Goal: Task Accomplishment & Management: Complete application form

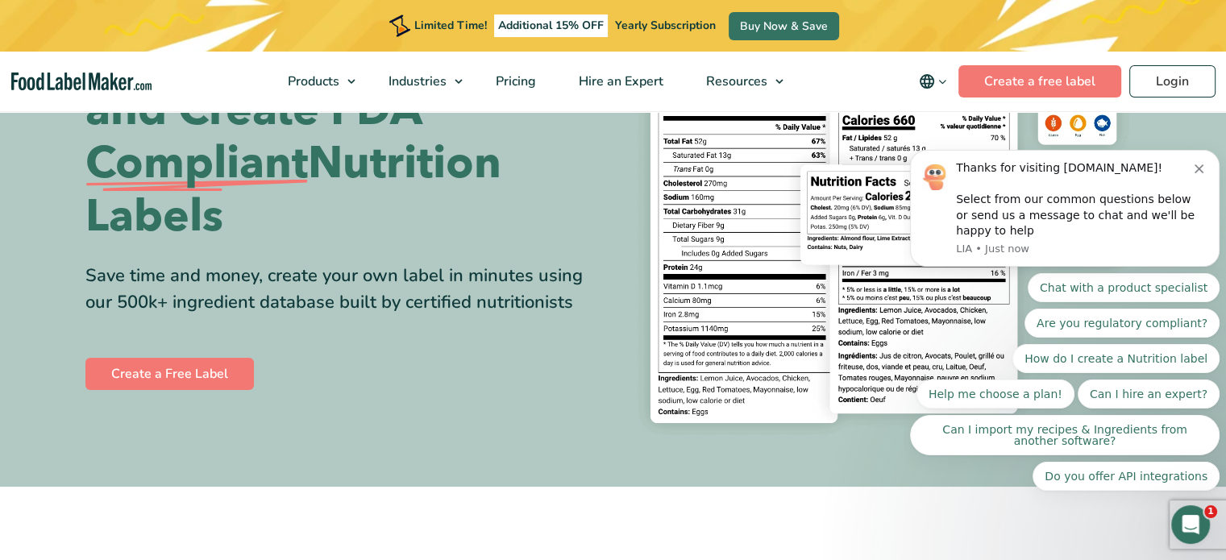
scroll to position [170, 0]
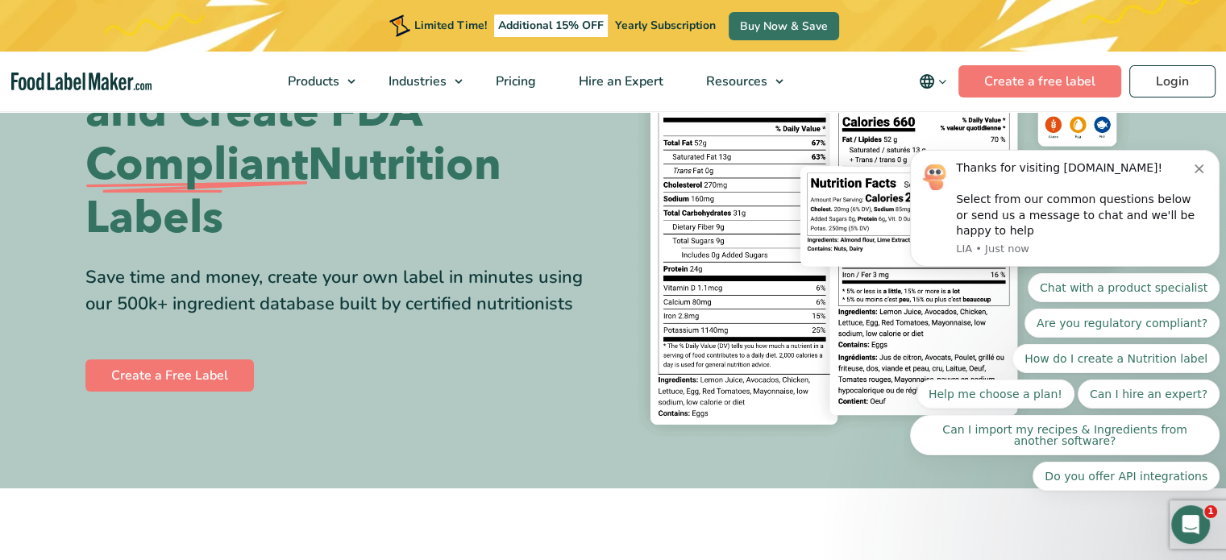
click at [93, 380] on link "Create a Free Label" at bounding box center [169, 375] width 168 height 32
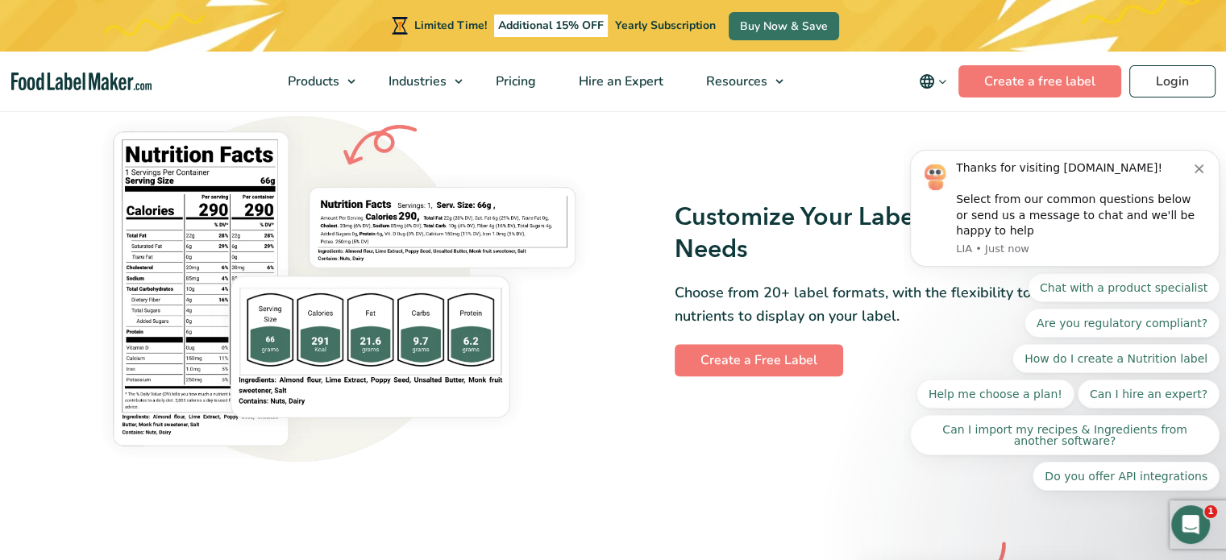
scroll to position [1359, 0]
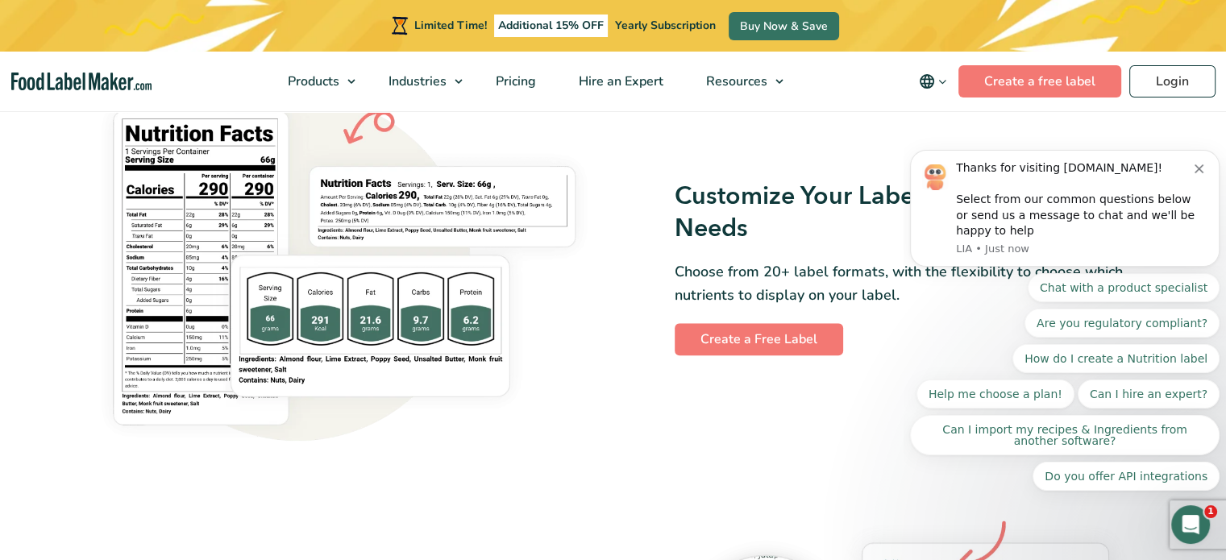
click at [753, 351] on link "Create a Free Label" at bounding box center [758, 339] width 168 height 32
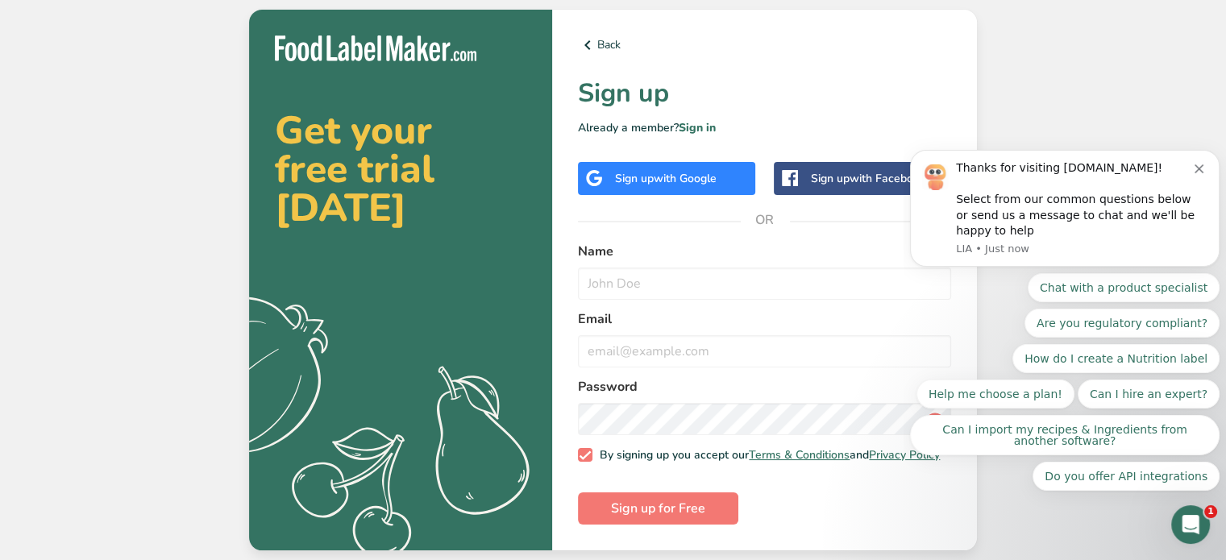
click at [595, 181] on icon at bounding box center [594, 178] width 16 height 16
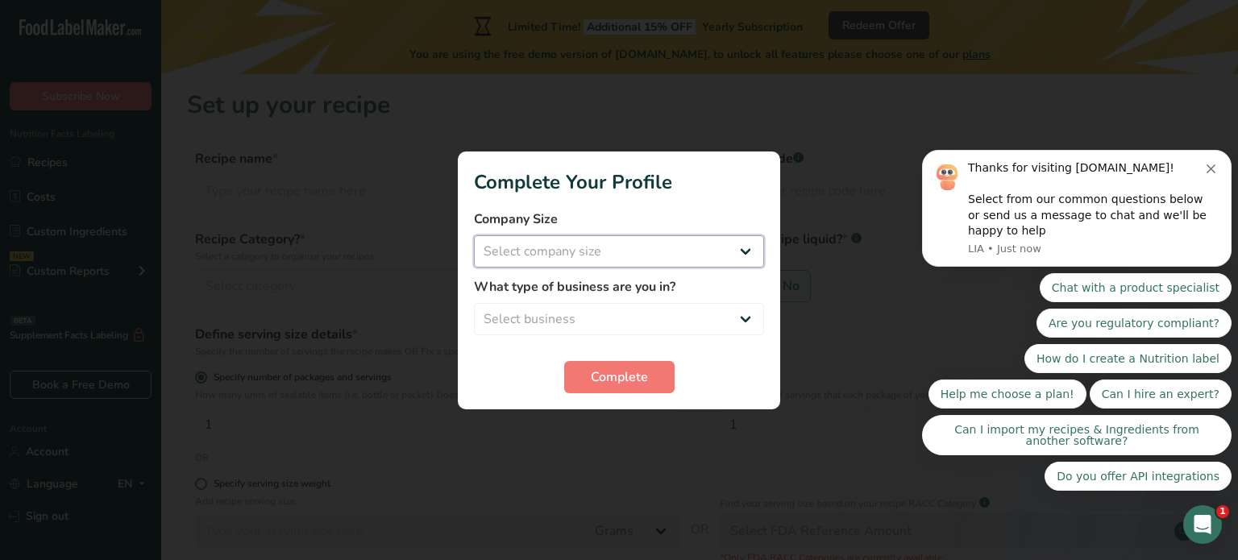
click at [529, 263] on select "Select company size Fewer than 10 Employees 10 to 50 Employees 51 to 500 Employ…" at bounding box center [619, 251] width 290 height 32
select select "1"
click at [474, 235] on select "Select company size Fewer than 10 Employees 10 to 50 Employees 51 to 500 Employ…" at bounding box center [619, 251] width 290 height 32
click at [499, 332] on select "Select business Packaged Food Manufacturer Restaurant & Cafe Bakery Meal Plans …" at bounding box center [619, 319] width 290 height 32
select select "2"
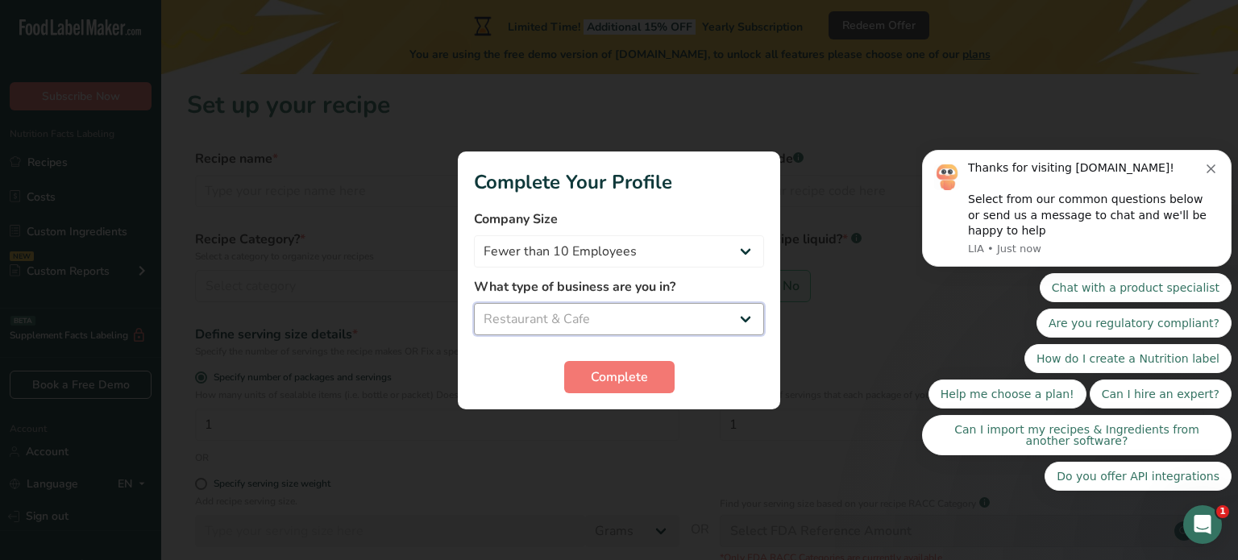
click at [474, 303] on select "Select business Packaged Food Manufacturer Restaurant & Cafe Bakery Meal Plans …" at bounding box center [619, 319] width 290 height 32
click at [594, 374] on span "Complete" at bounding box center [619, 376] width 57 height 19
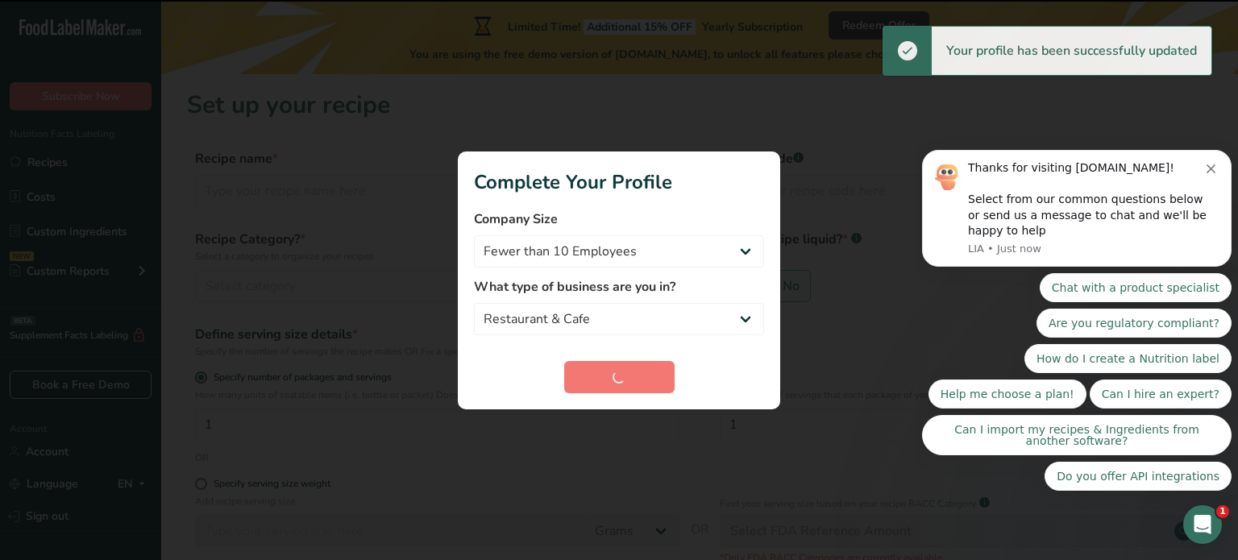
click at [1210, 172] on icon "Dismiss notification" at bounding box center [1210, 168] width 9 height 9
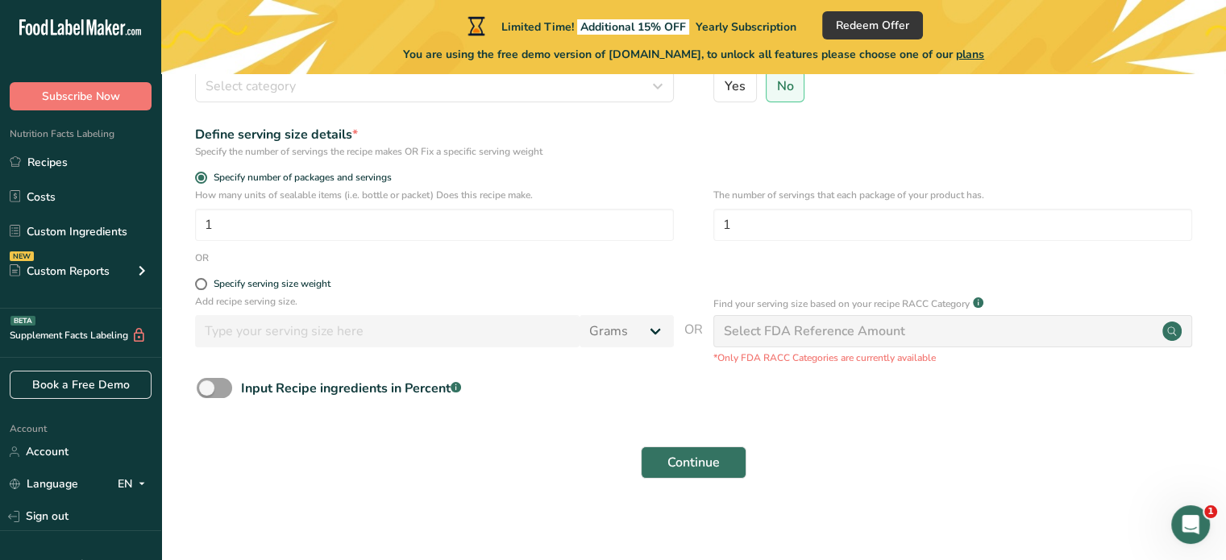
scroll to position [205, 0]
